Goal: Find specific page/section: Find specific page/section

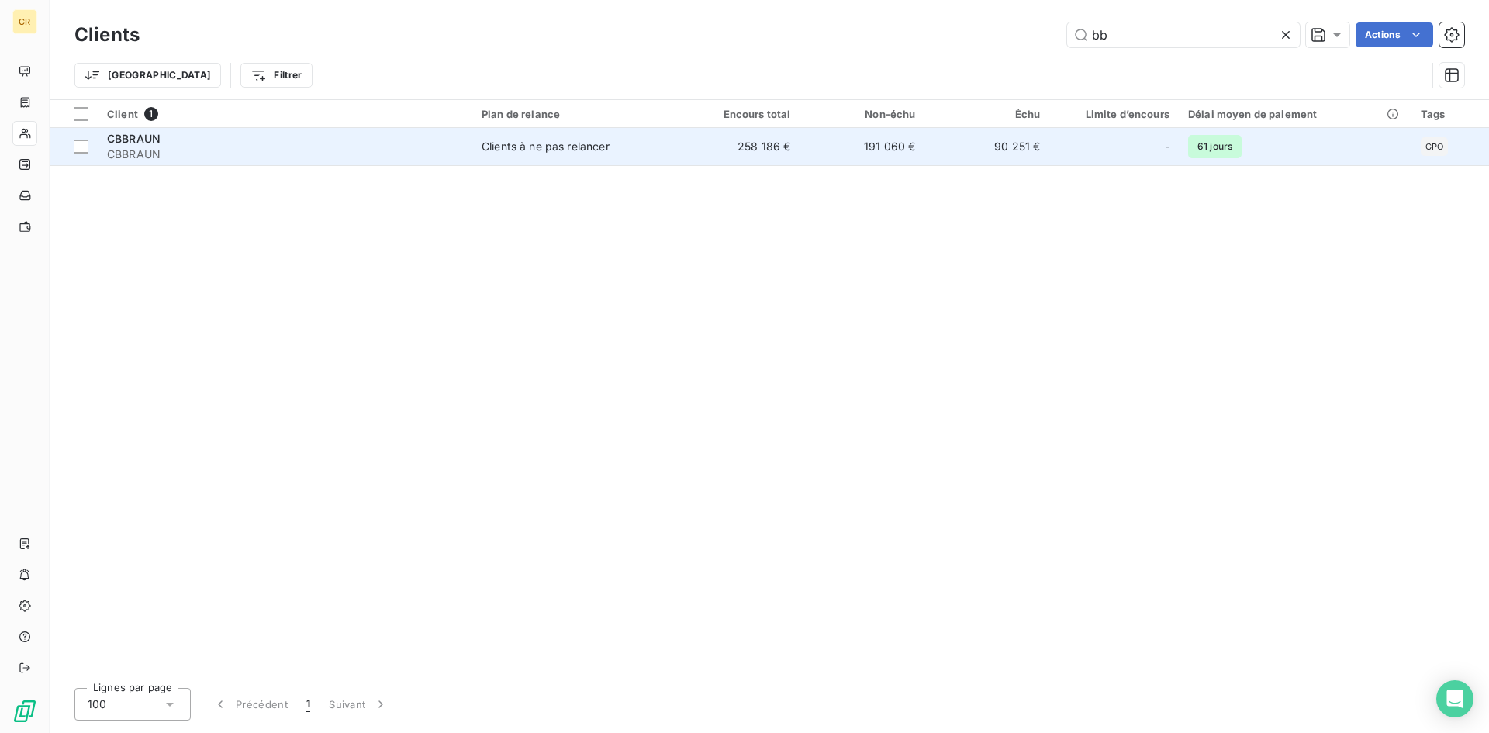
type input "bb"
click at [138, 144] on span "CBBRAUN" at bounding box center [134, 138] width 54 height 13
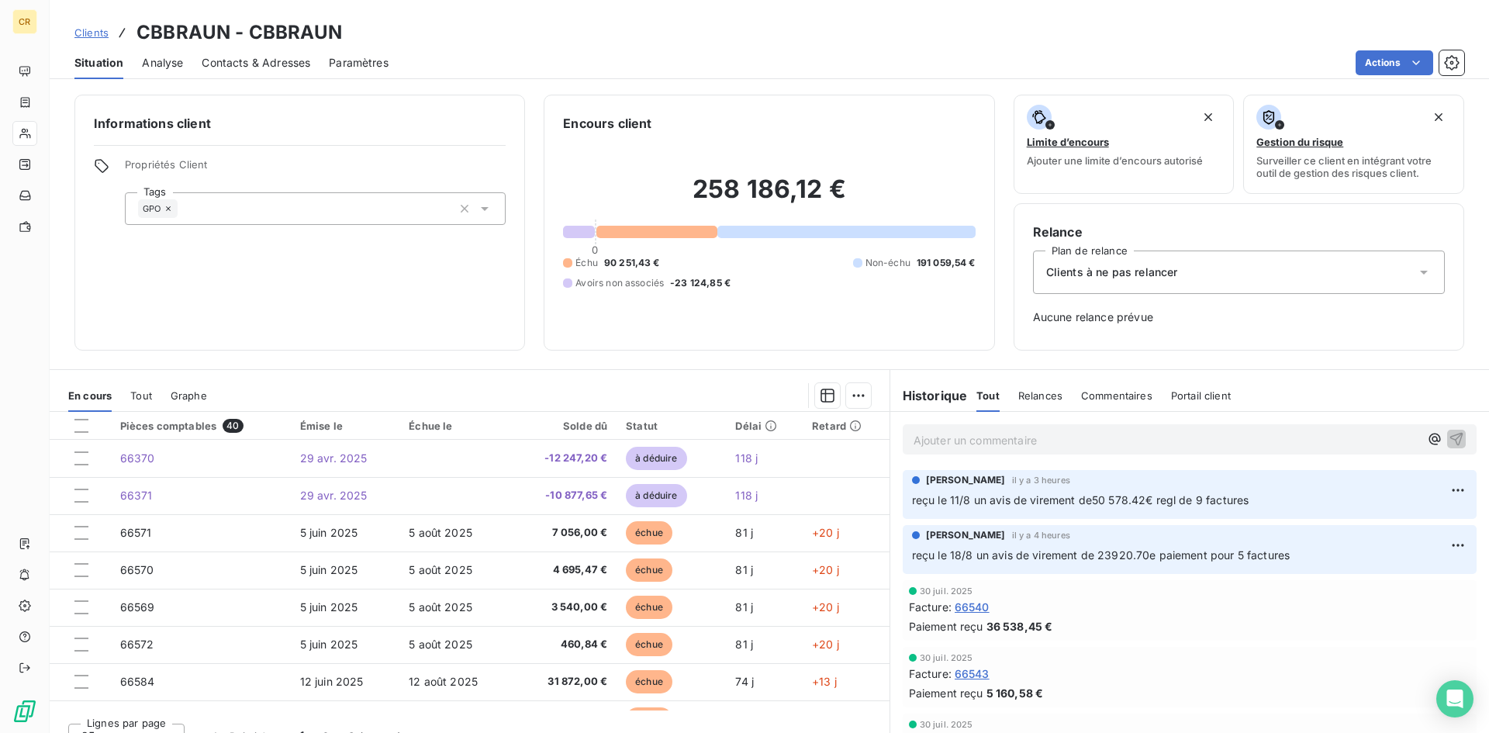
click at [983, 438] on p "Ajouter un commentaire ﻿" at bounding box center [1167, 440] width 506 height 19
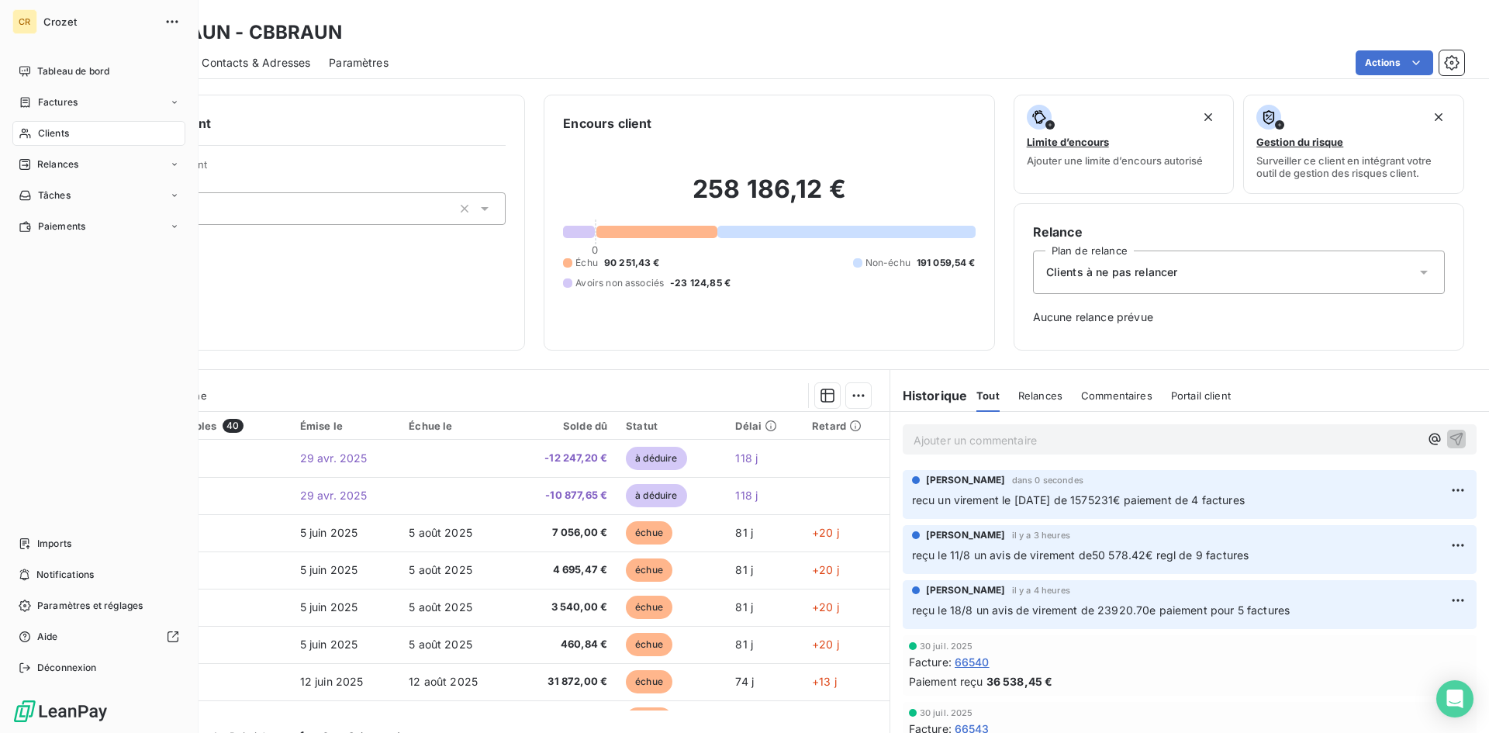
click at [52, 136] on span "Clients" at bounding box center [53, 133] width 31 height 14
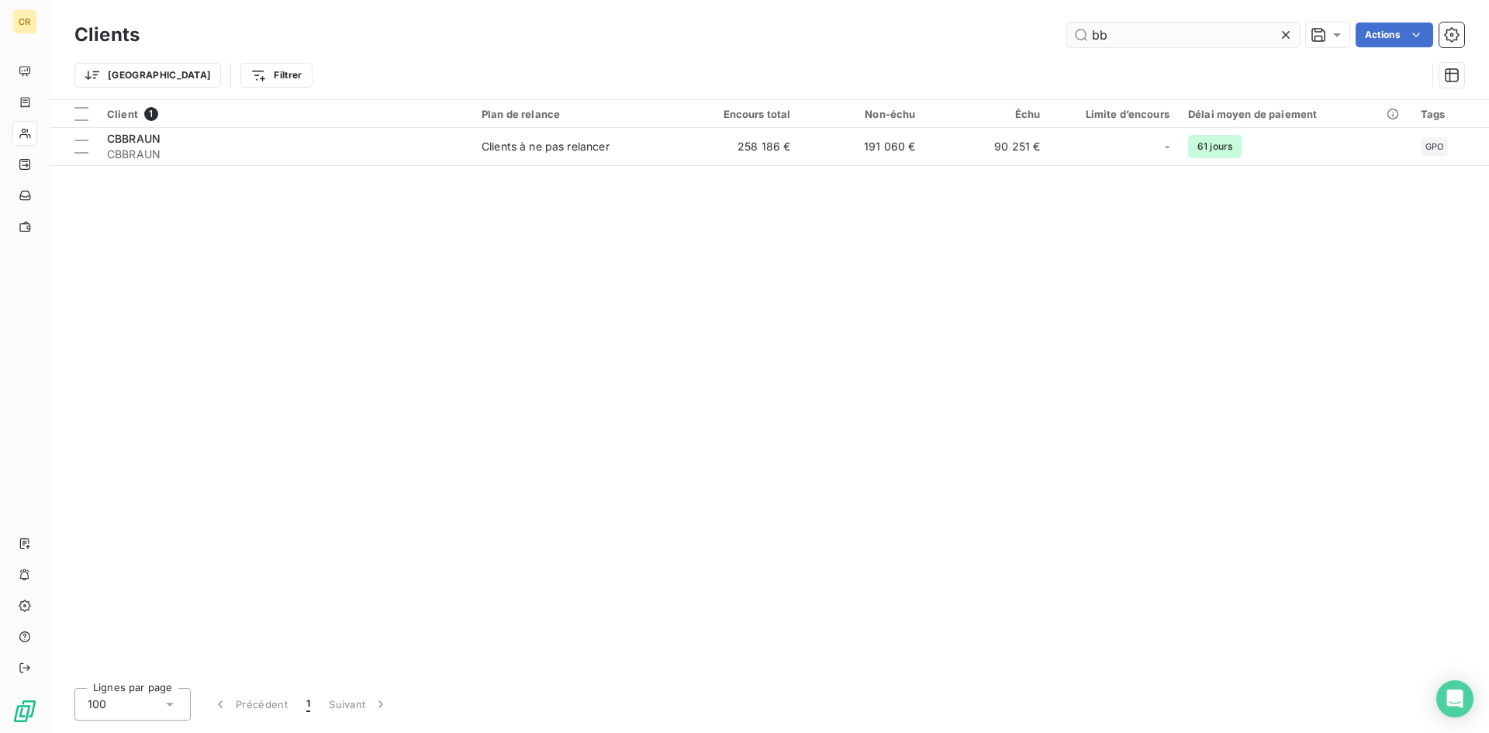
click at [1197, 42] on input "bb" at bounding box center [1183, 34] width 233 height 25
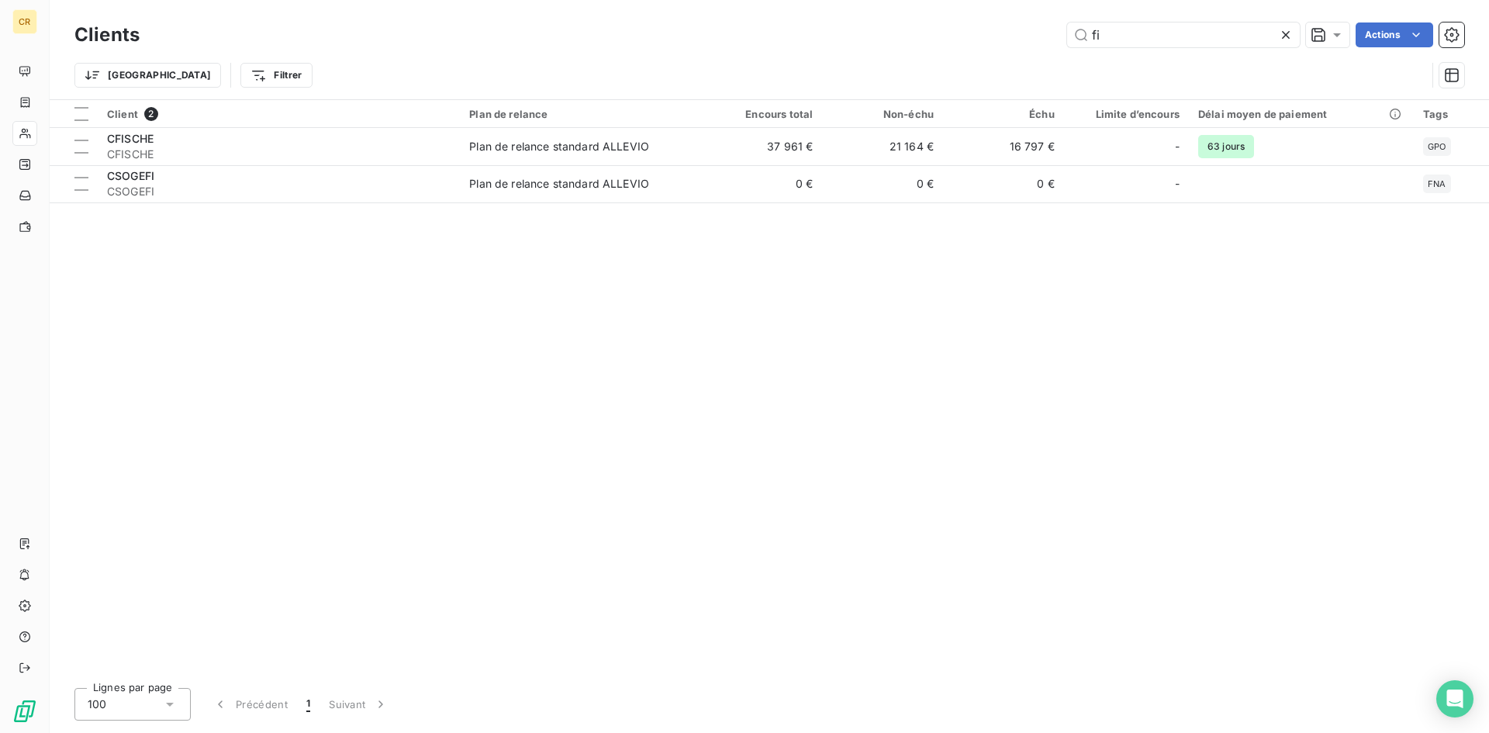
type input "fi"
